Goal: Task Accomplishment & Management: Manage account settings

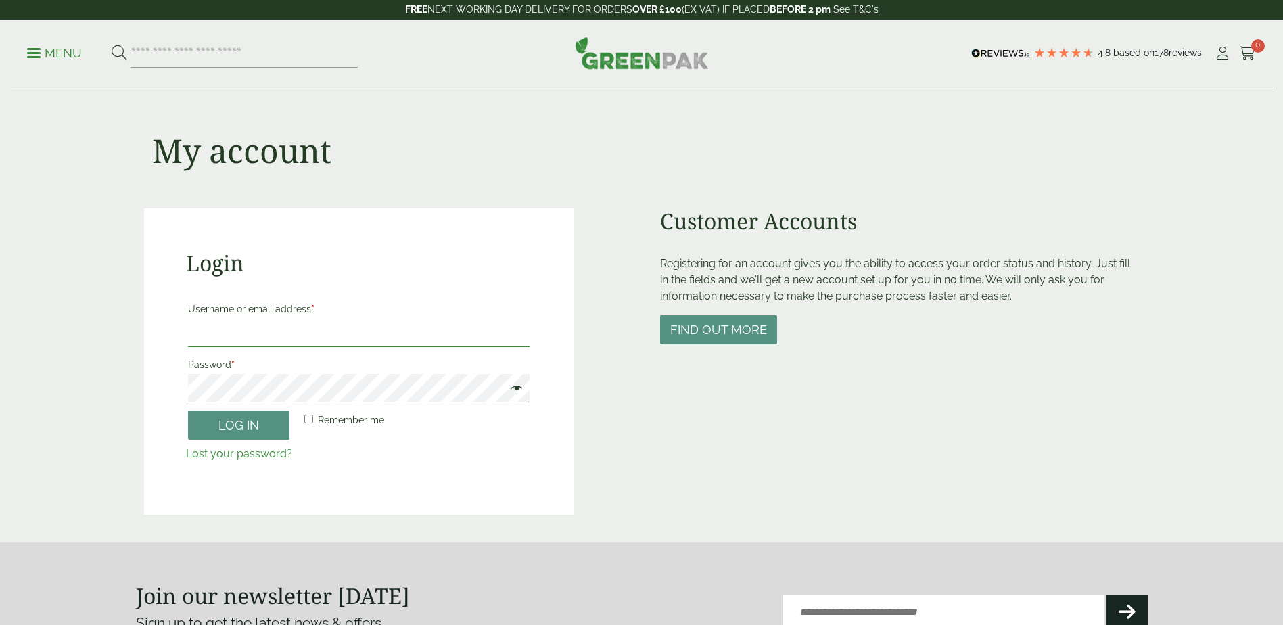
click at [360, 342] on input "Username or email address *" at bounding box center [359, 333] width 342 height 28
type input "**********"
click at [188, 411] on button "Log in" at bounding box center [238, 425] width 101 height 29
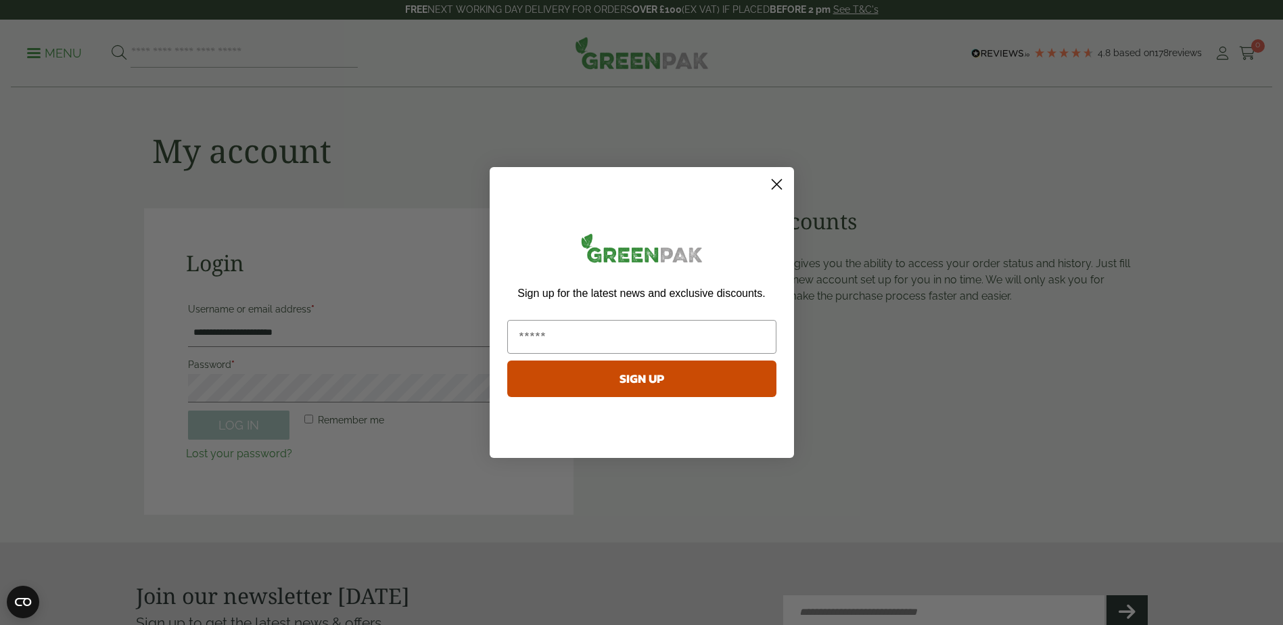
scroll to position [298, 0]
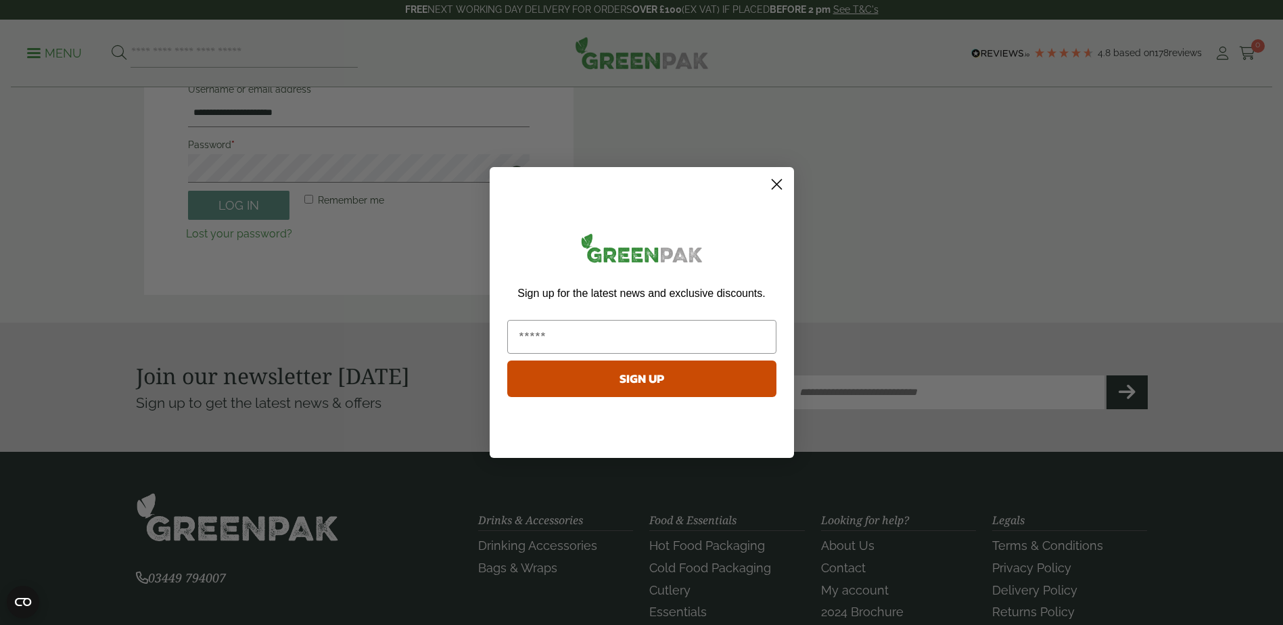
click at [783, 183] on circle "Close dialog" at bounding box center [776, 184] width 22 height 22
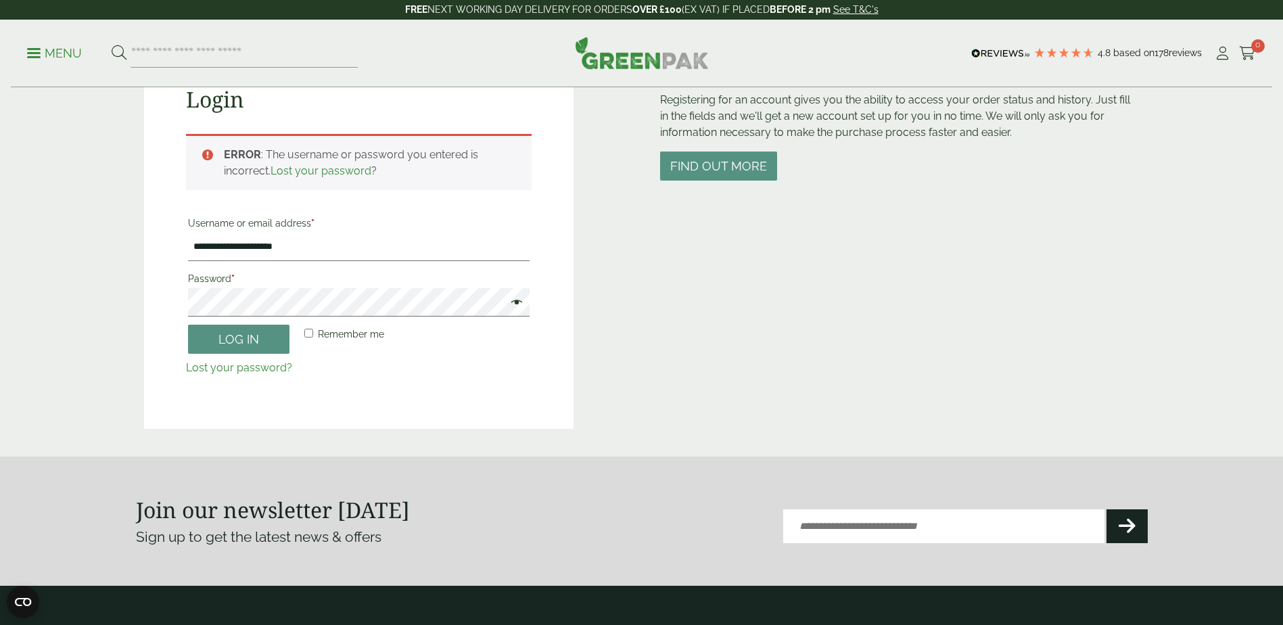
scroll to position [162, 0]
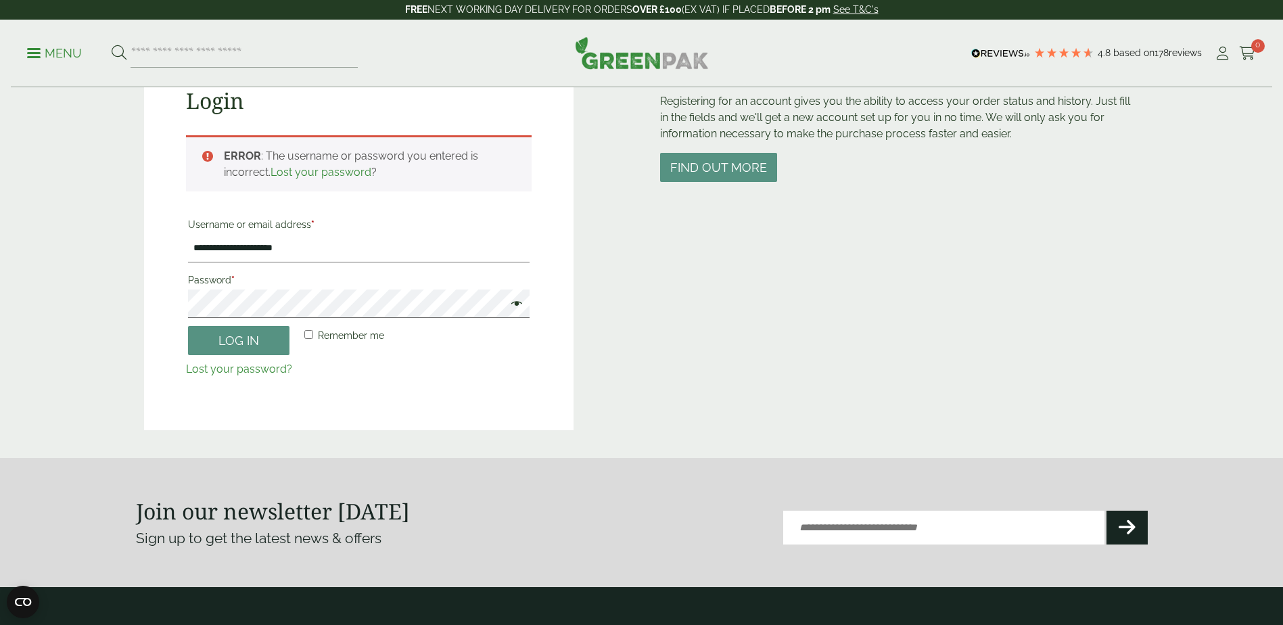
click at [517, 304] on span at bounding box center [514, 305] width 18 height 16
click at [188, 326] on button "Log in" at bounding box center [238, 340] width 101 height 29
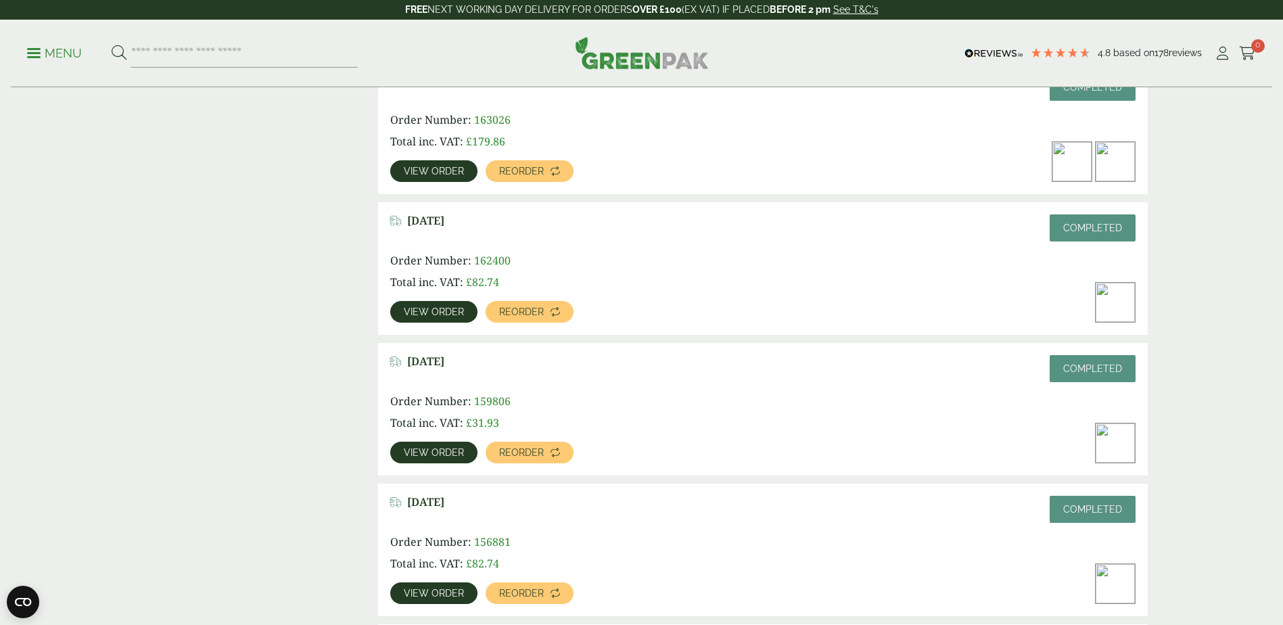
scroll to position [476, 0]
